Goal: Task Accomplishment & Management: Complete application form

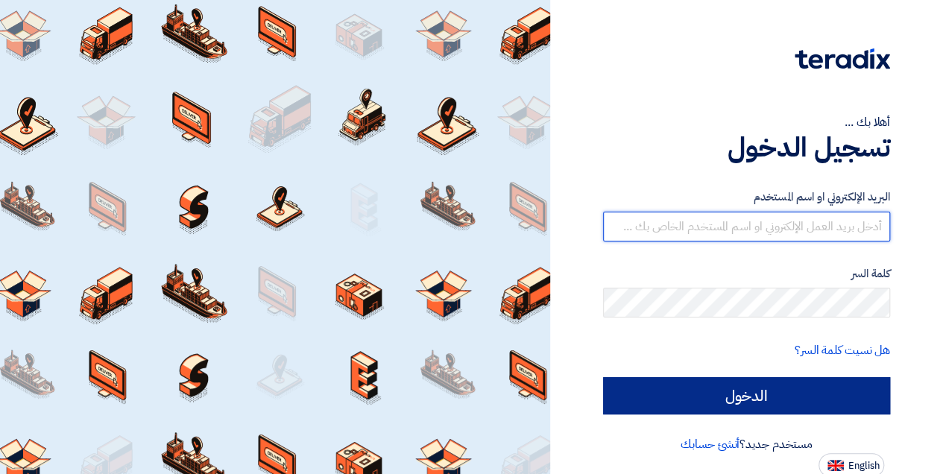
type input "[EMAIL_ADDRESS][PERSON_NAME][DOMAIN_NAME]"
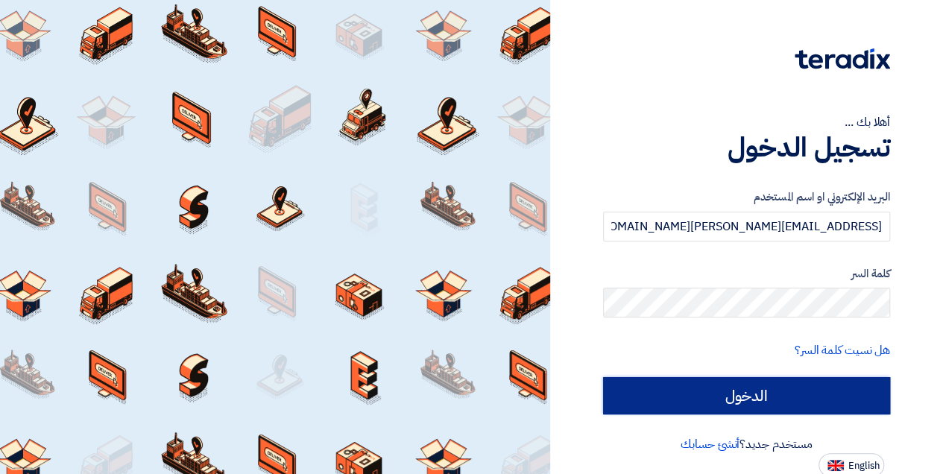
click at [804, 398] on input "الدخول" at bounding box center [746, 395] width 287 height 37
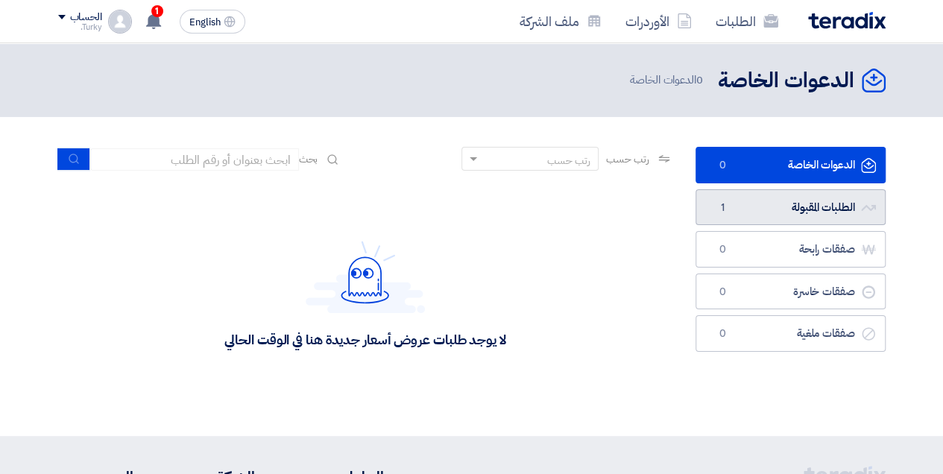
click at [827, 200] on link "الطلبات المقبولة الطلبات المقبولة 1" at bounding box center [790, 207] width 190 height 37
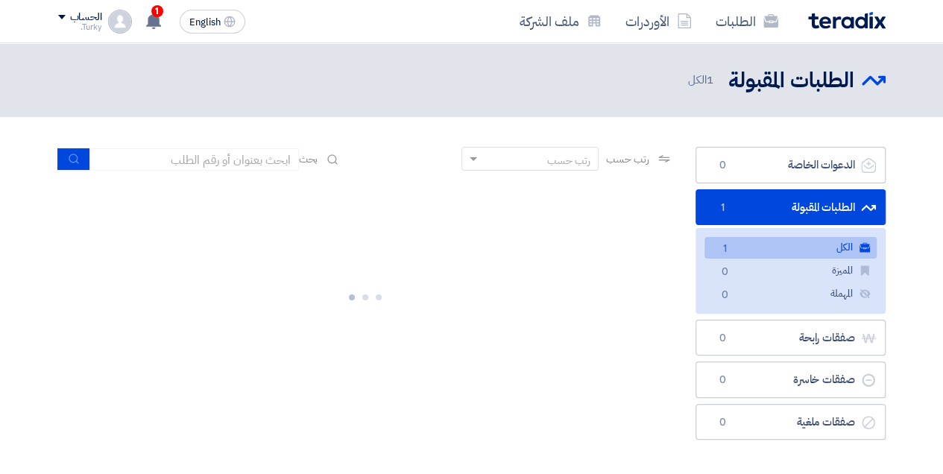
click at [808, 250] on link "الكل الكل 1" at bounding box center [790, 248] width 172 height 22
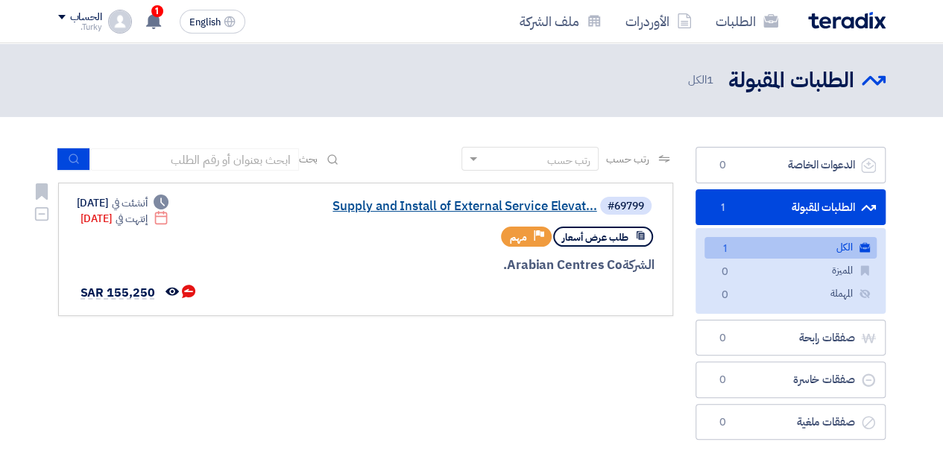
click at [484, 209] on link "Supply and Install of External Service Elevat..." at bounding box center [448, 206] width 298 height 13
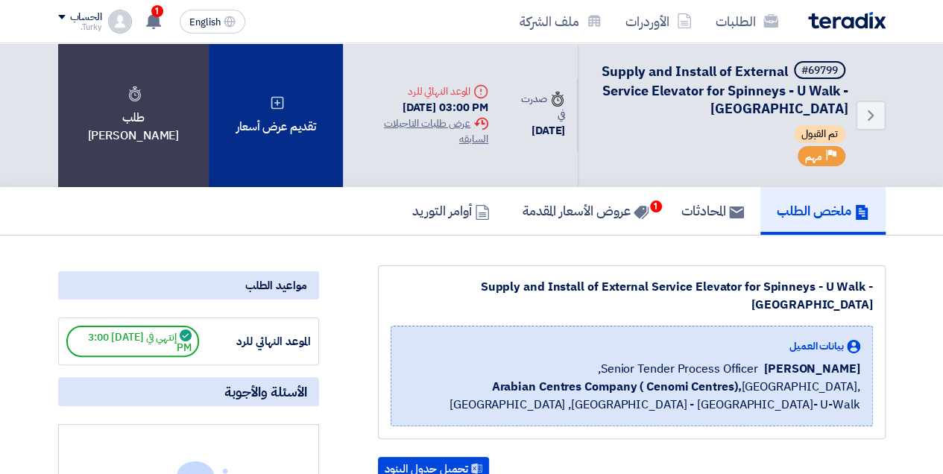
click at [262, 125] on div "تقديم عرض أسعار" at bounding box center [276, 115] width 134 height 144
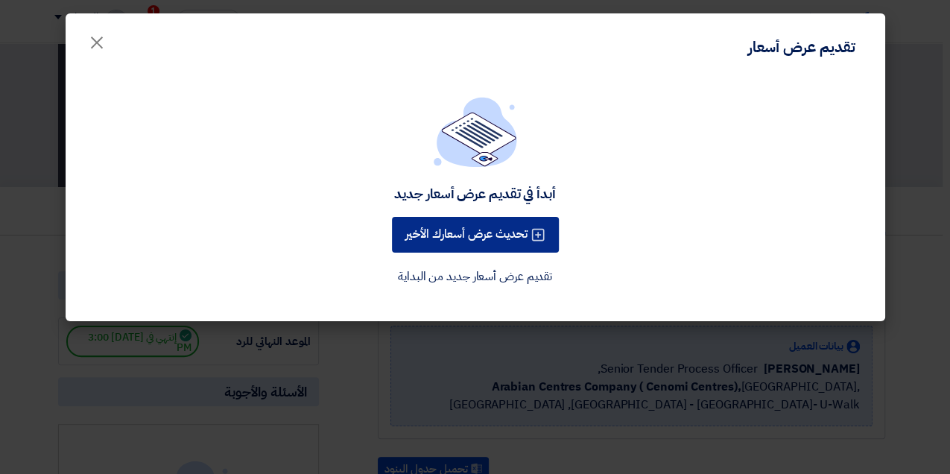
click at [506, 236] on button "تحديث عرض أسعارك الأخير" at bounding box center [475, 235] width 167 height 36
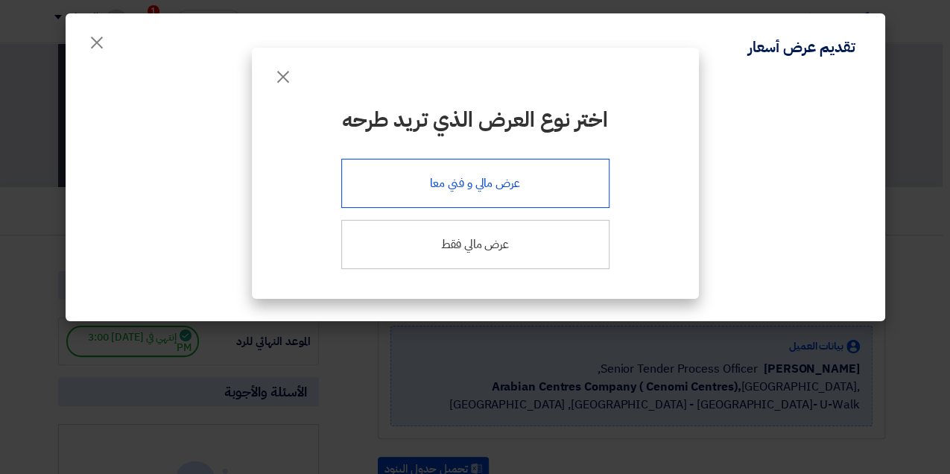
click at [529, 181] on div "عرض مالي و فني معا" at bounding box center [475, 183] width 268 height 49
